Goal: Task Accomplishment & Management: Manage account settings

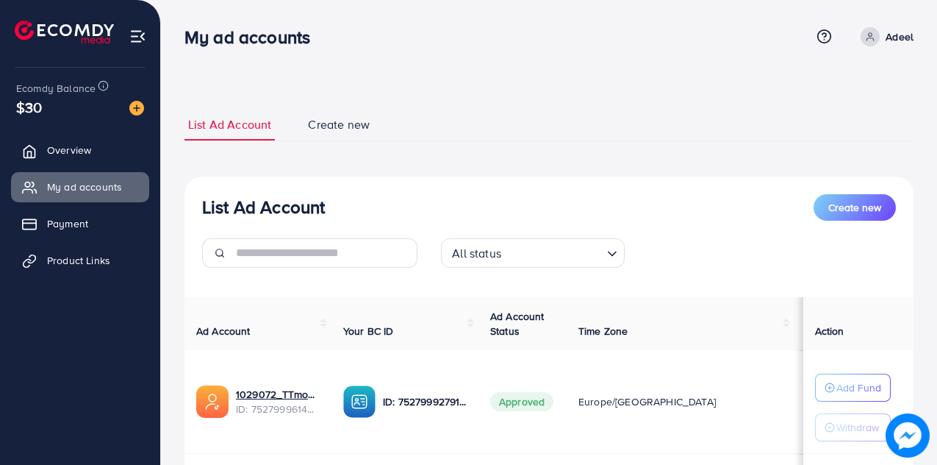
scroll to position [196, 0]
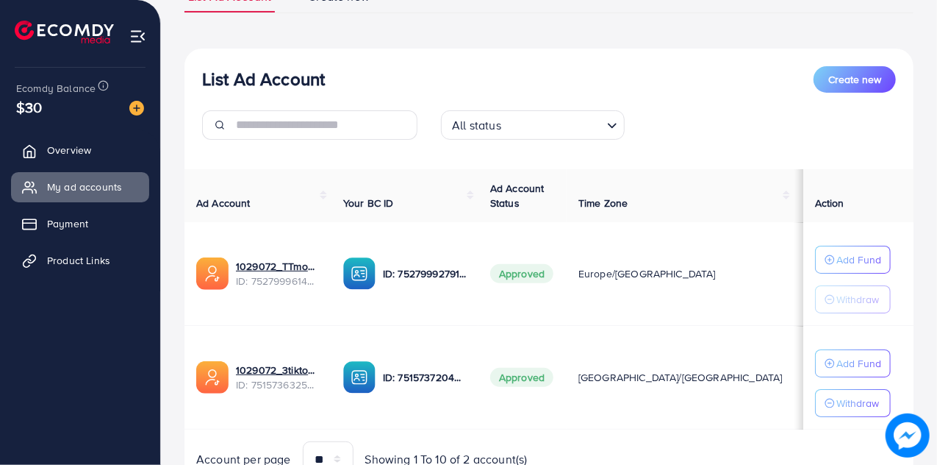
scroll to position [135, 0]
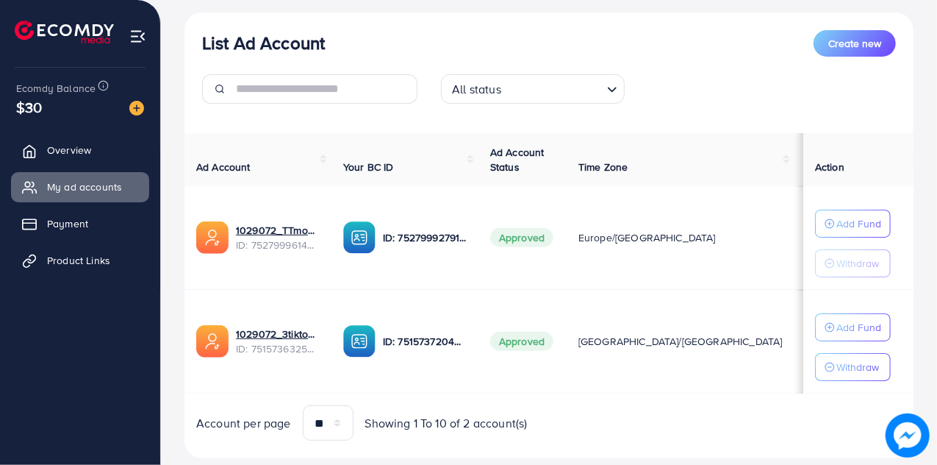
scroll to position [196, 0]
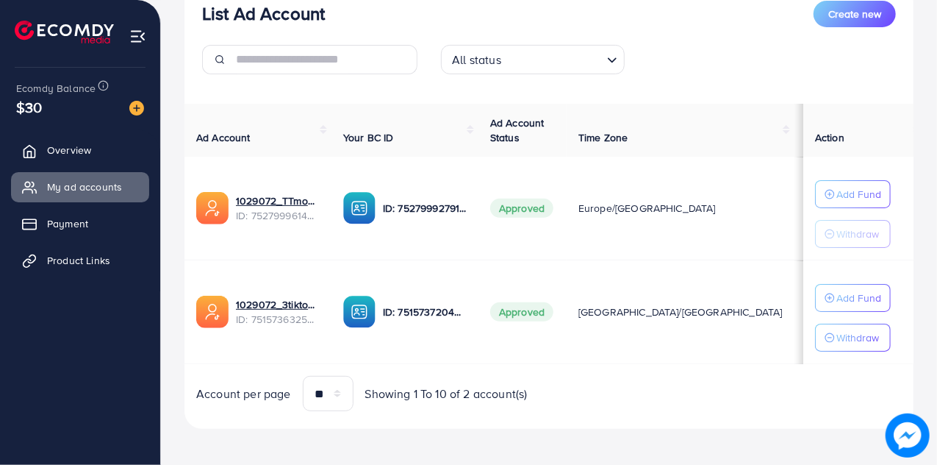
scroll to position [196, 0]
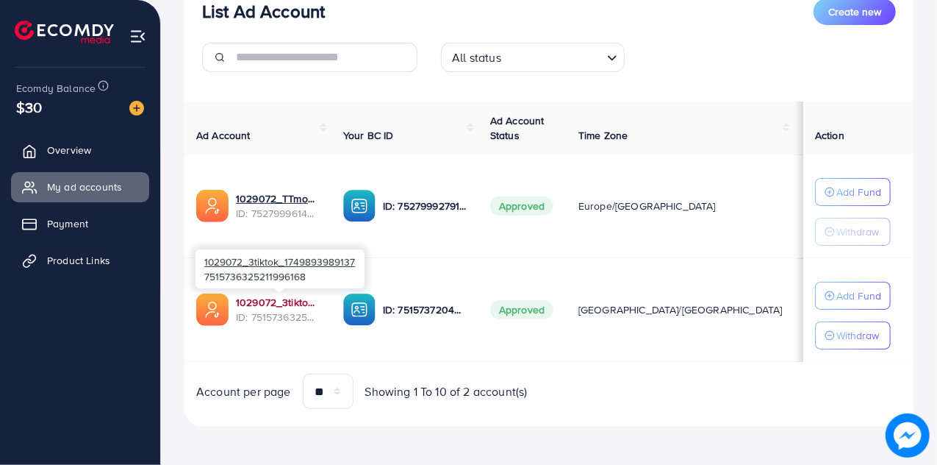
click at [265, 301] on link "1029072_3tiktok_1749893989137" at bounding box center [278, 302] width 84 height 15
